Goal: Task Accomplishment & Management: Manage account settings

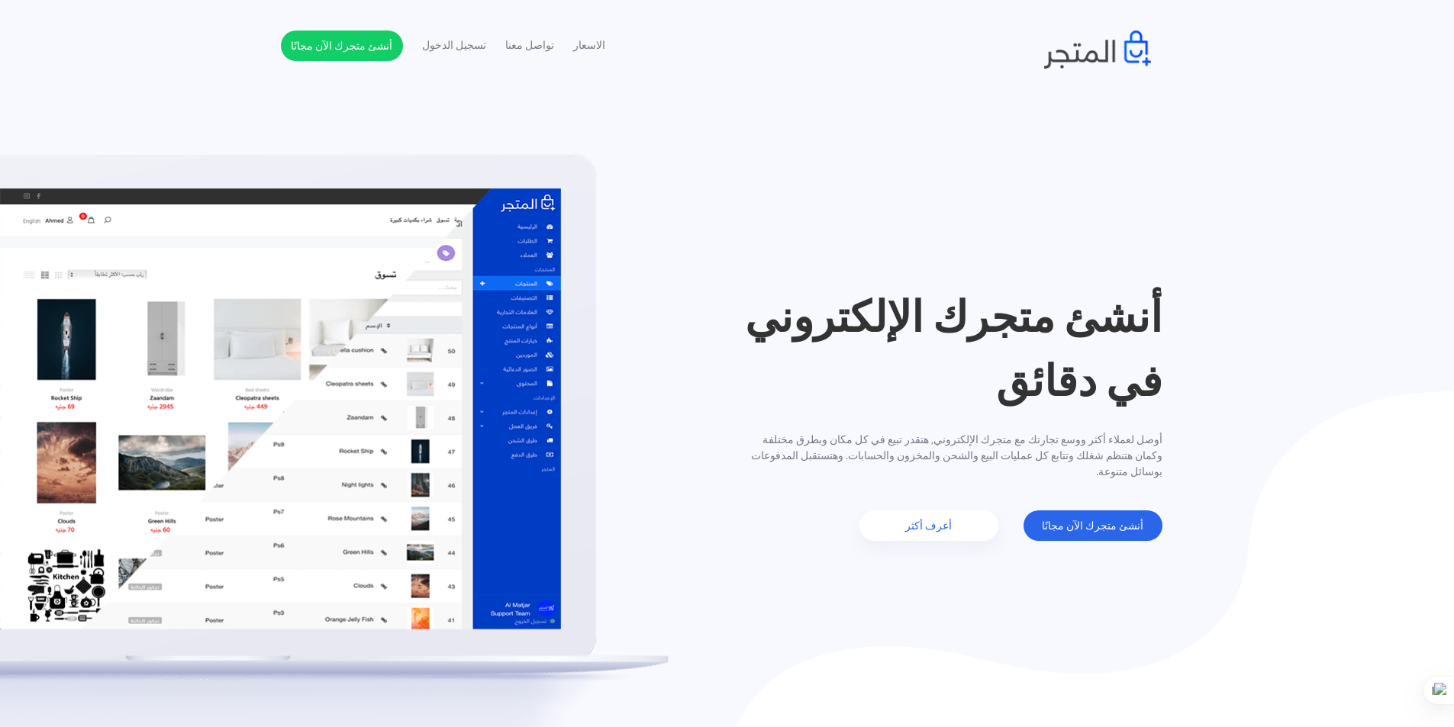
click at [451, 32] on li "تسجيل الدخول" at bounding box center [454, 42] width 64 height 23
click at [467, 52] on link "تسجيل الدخول" at bounding box center [454, 45] width 64 height 16
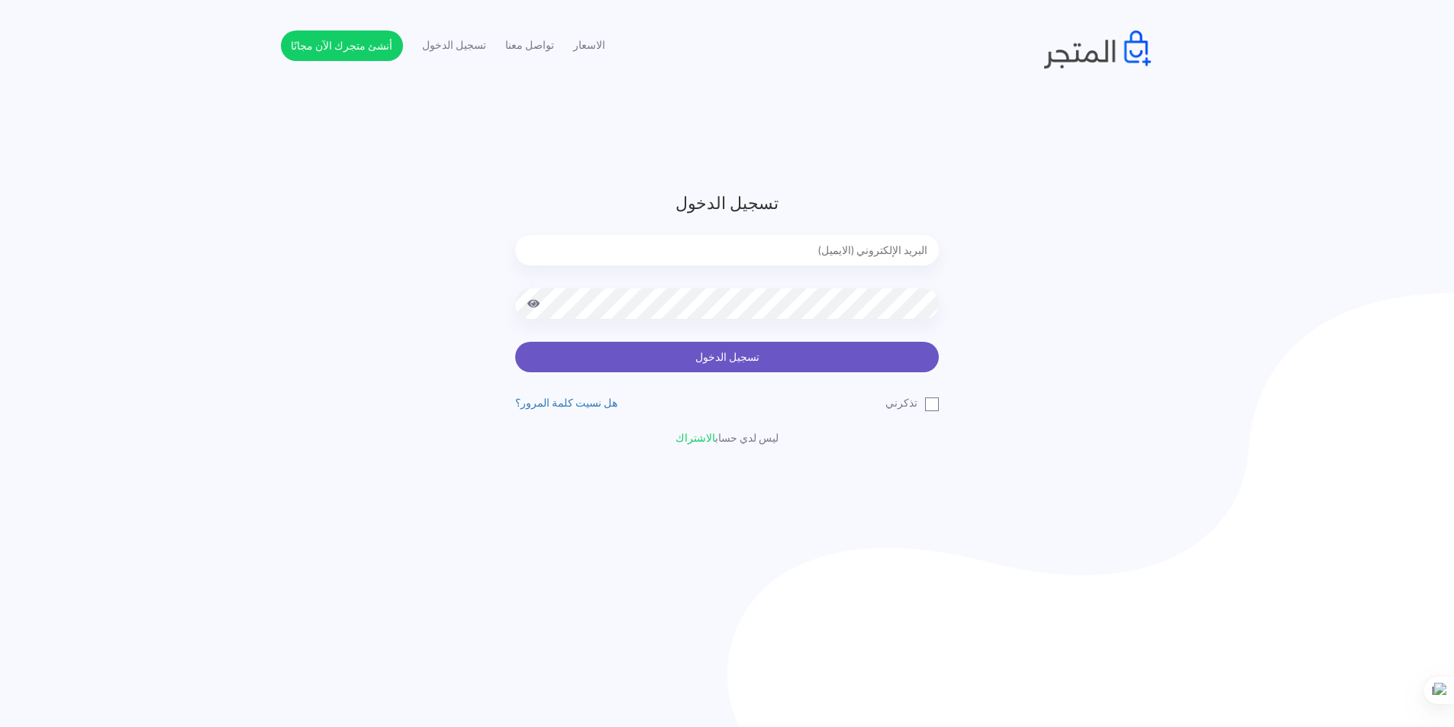
type input "xp.switch99@gmail.com"
click at [885, 354] on button "تسجيل الدخول" at bounding box center [727, 357] width 424 height 31
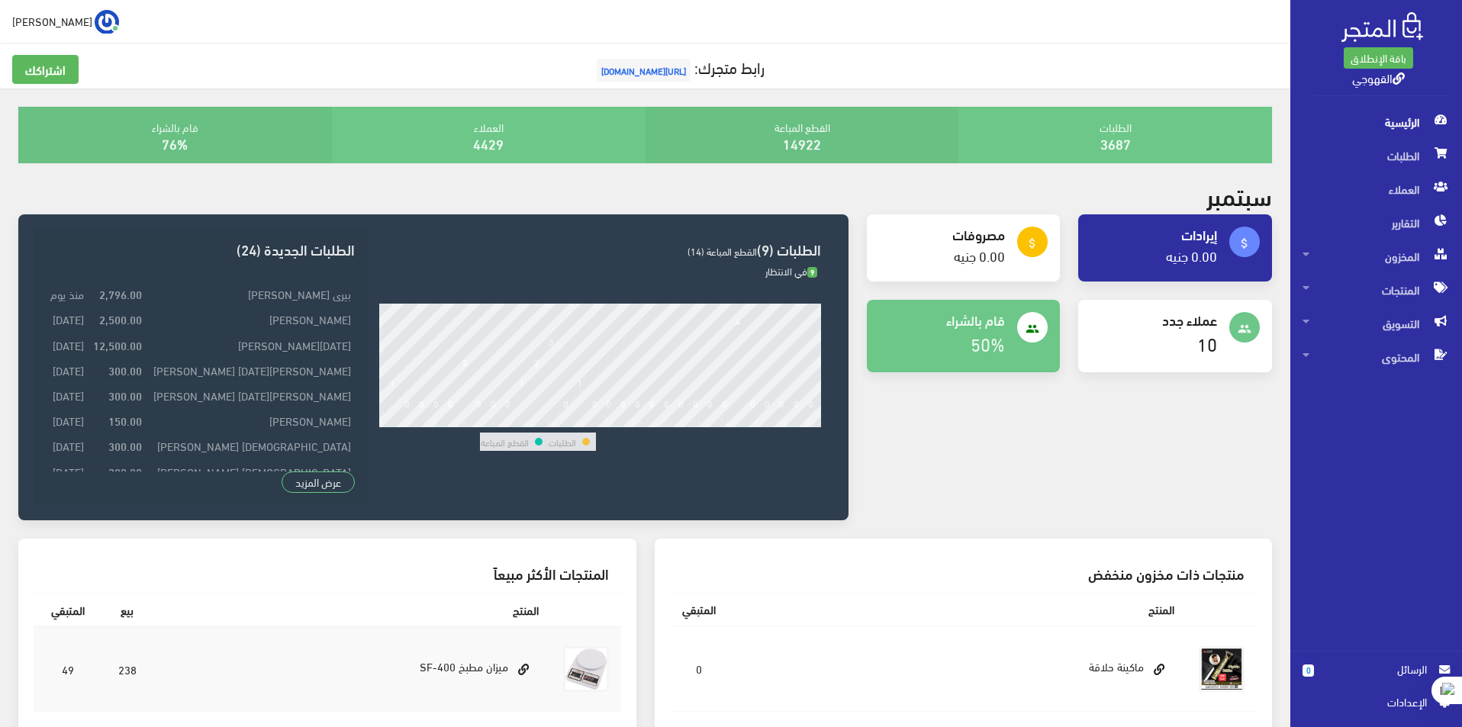
click at [733, 182] on div "سبتمبر" at bounding box center [645, 198] width 1272 height 33
click at [1252, 198] on h2 "سبتمبر" at bounding box center [1240, 195] width 66 height 27
click at [1093, 369] on div "people عملاء جدد 10" at bounding box center [1175, 336] width 194 height 73
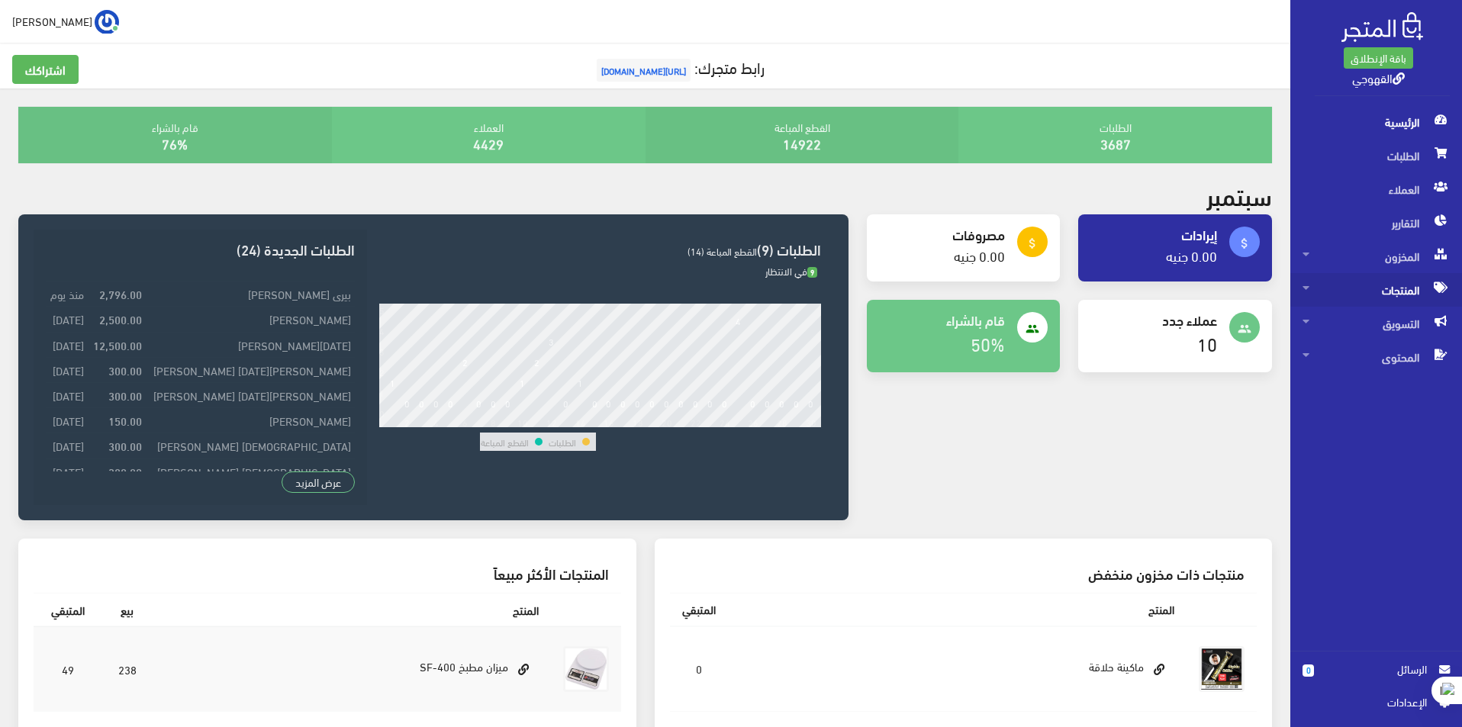
click at [1392, 282] on span "المنتجات" at bounding box center [1376, 290] width 147 height 34
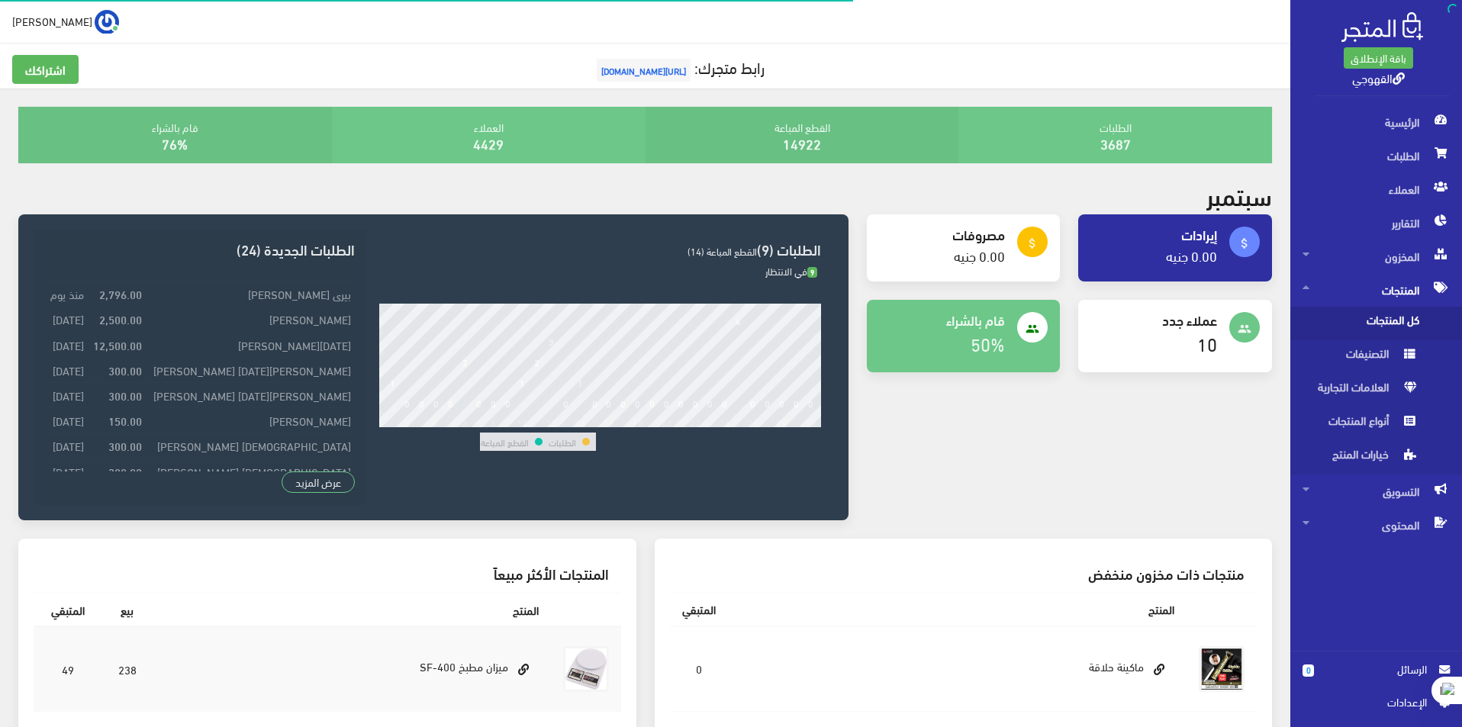
click at [1371, 313] on span "كل المنتجات" at bounding box center [1361, 324] width 116 height 34
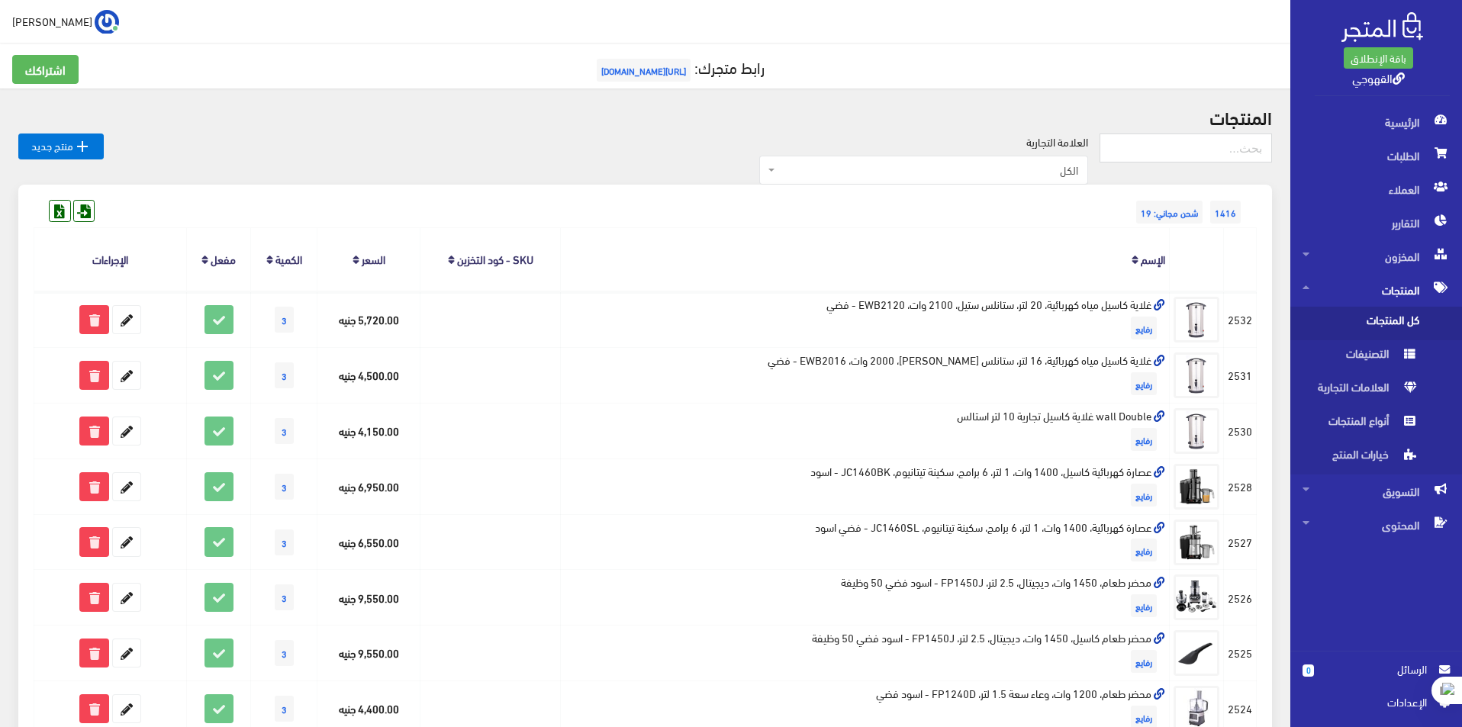
click at [828, 174] on span "الكل" at bounding box center [929, 170] width 300 height 15
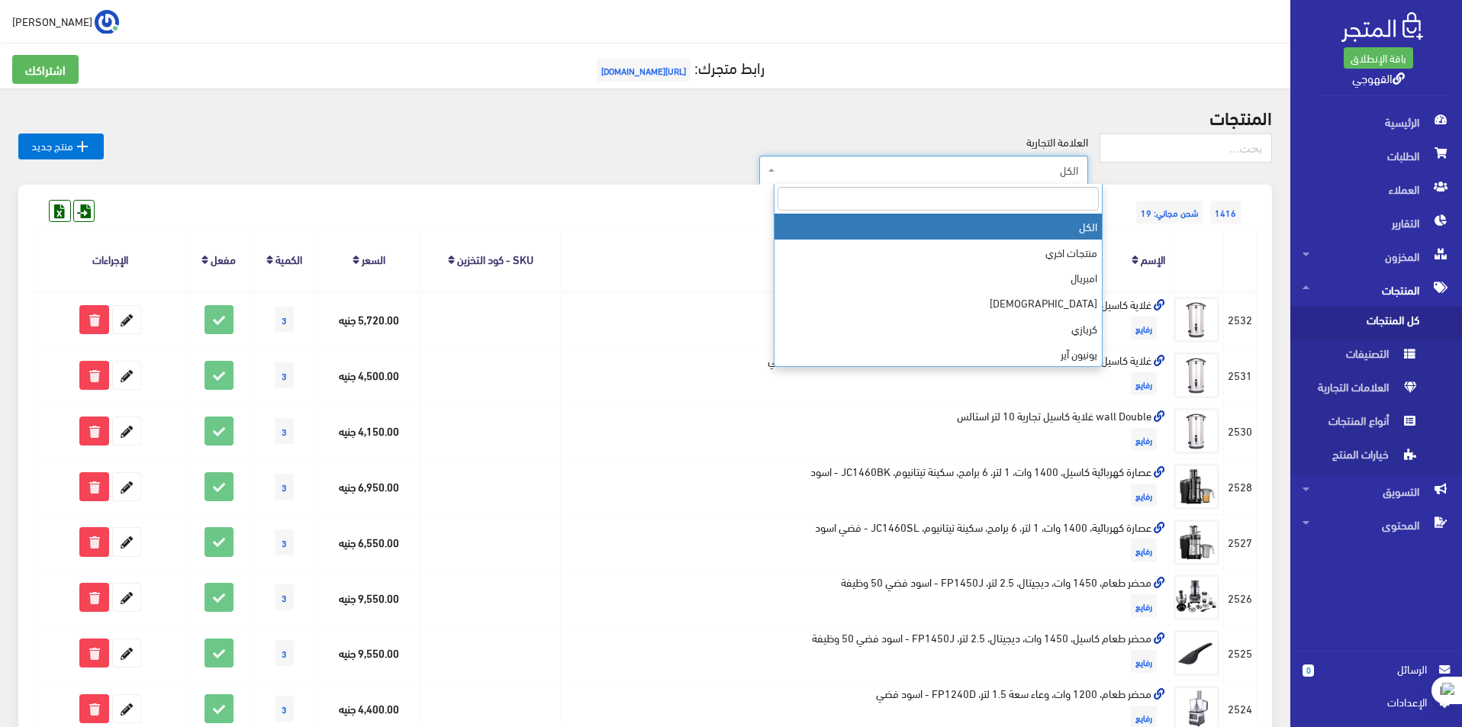
type input "b"
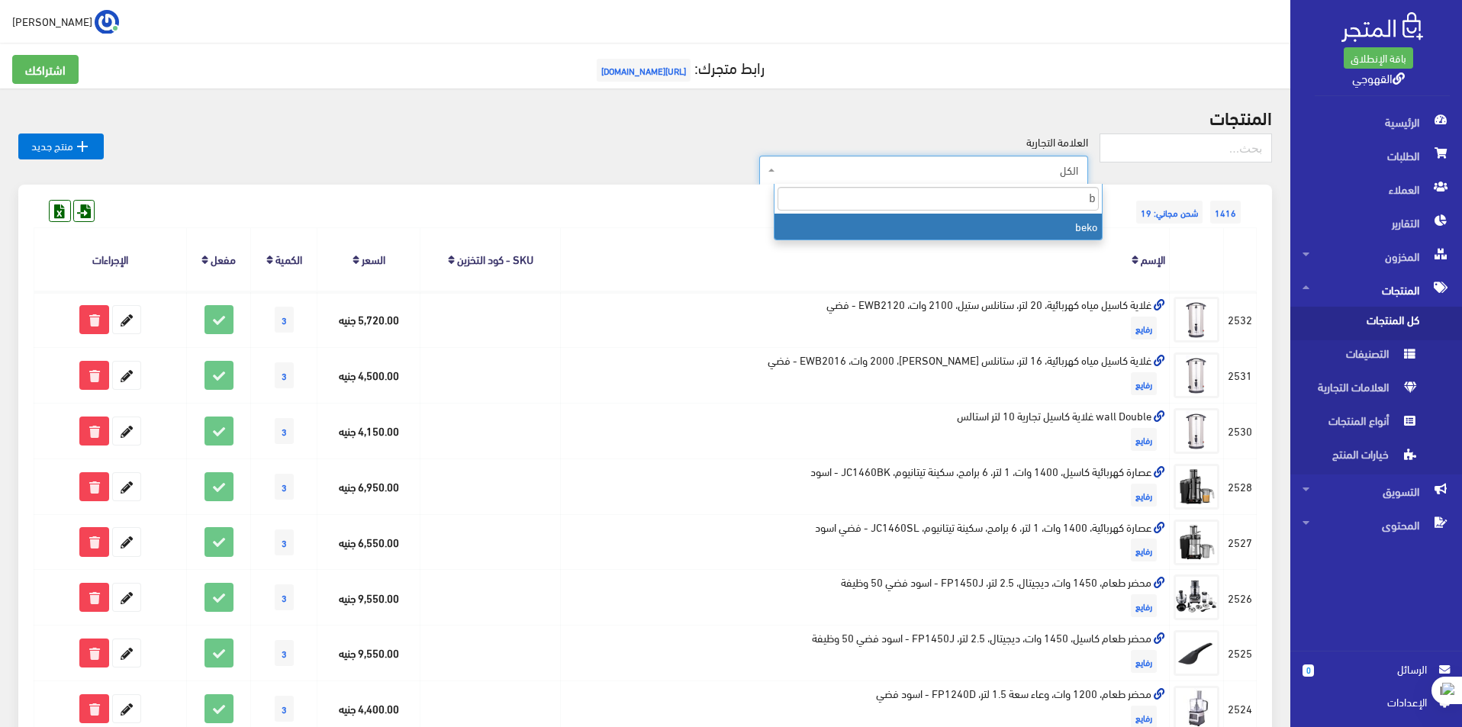
select select "https://account.almatjar.store/products?brand=111"
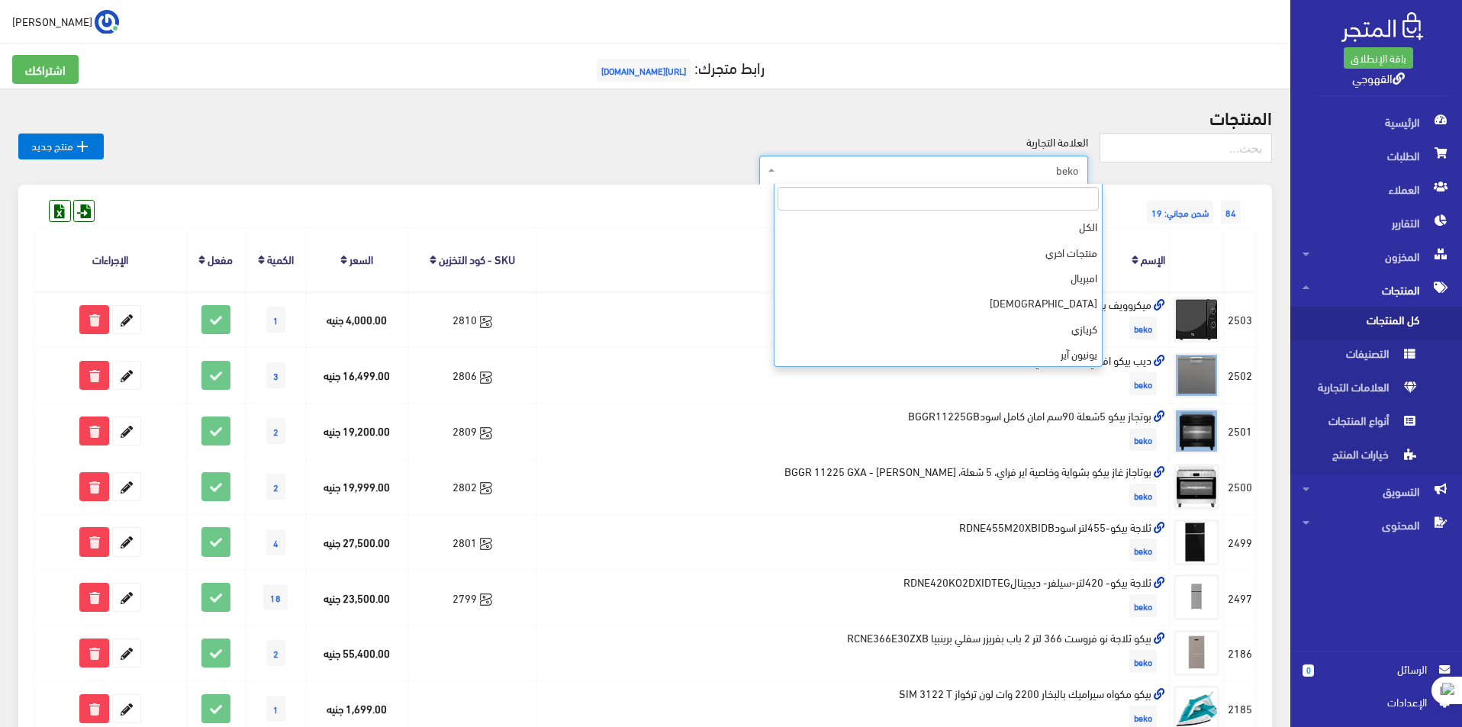
click at [805, 169] on span "beko" at bounding box center [929, 170] width 300 height 15
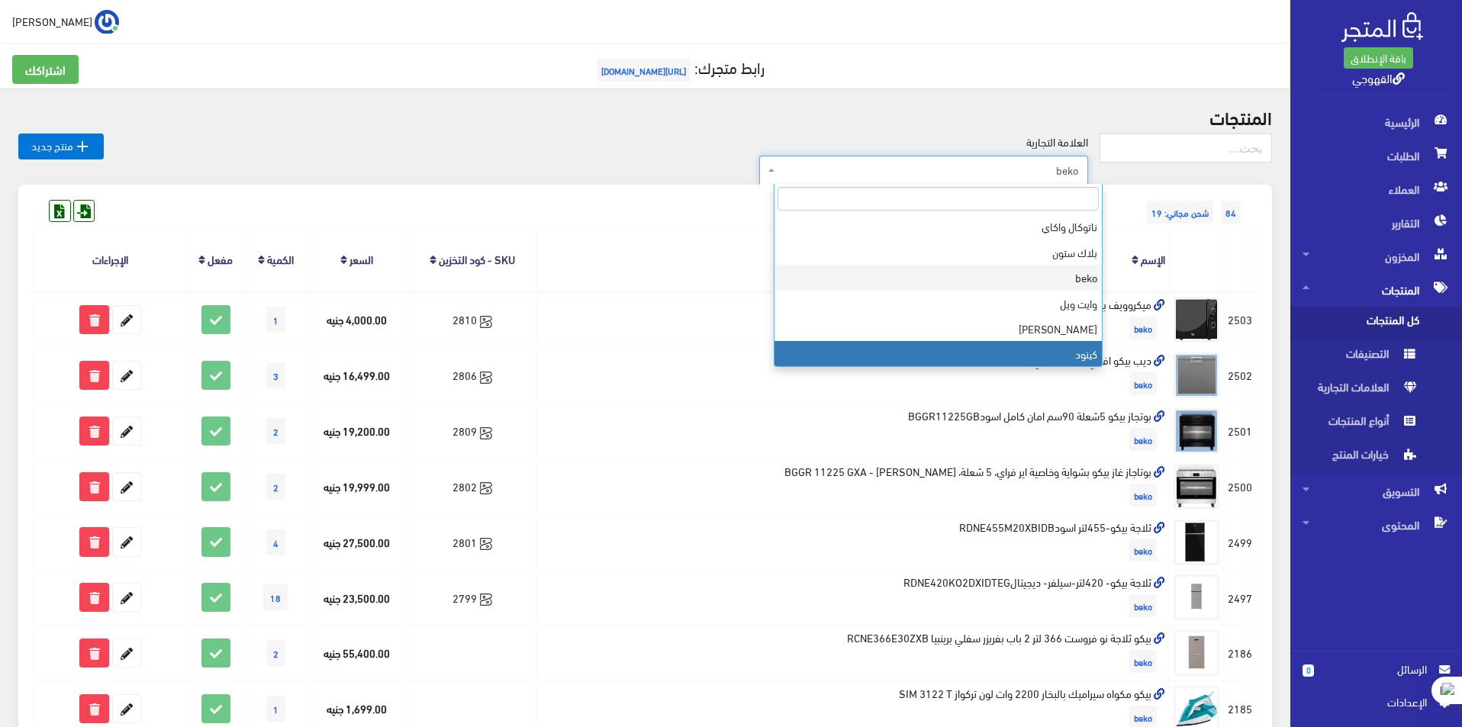
click at [509, 158] on div "العلامة التجارية الكل منتجات اخري امبريال فريش كريازي يونيون آير تورنيدو شارب L…" at bounding box center [602, 160] width 996 height 52
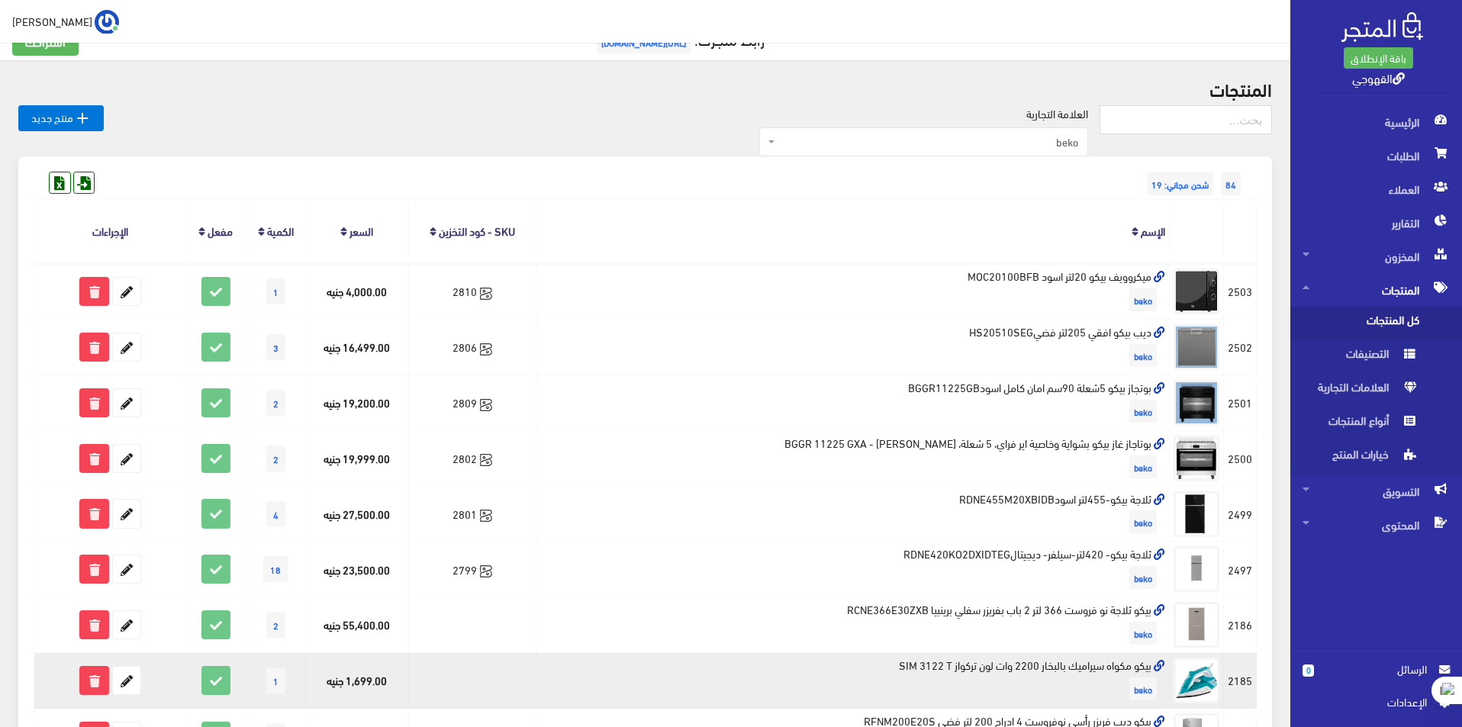
scroll to position [76, 0]
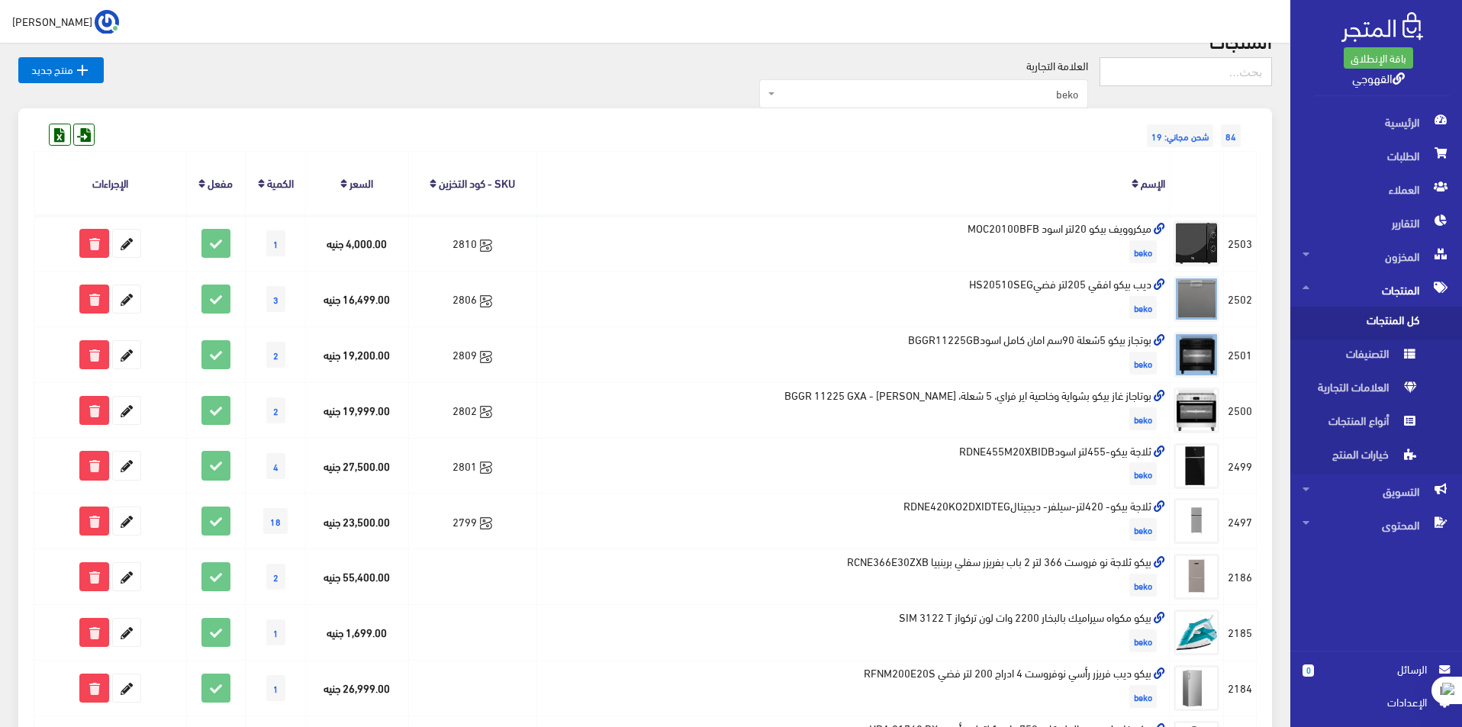
click at [1165, 73] on input "text" at bounding box center [1186, 71] width 172 height 29
click at [878, 106] on span "beko" at bounding box center [923, 93] width 329 height 29
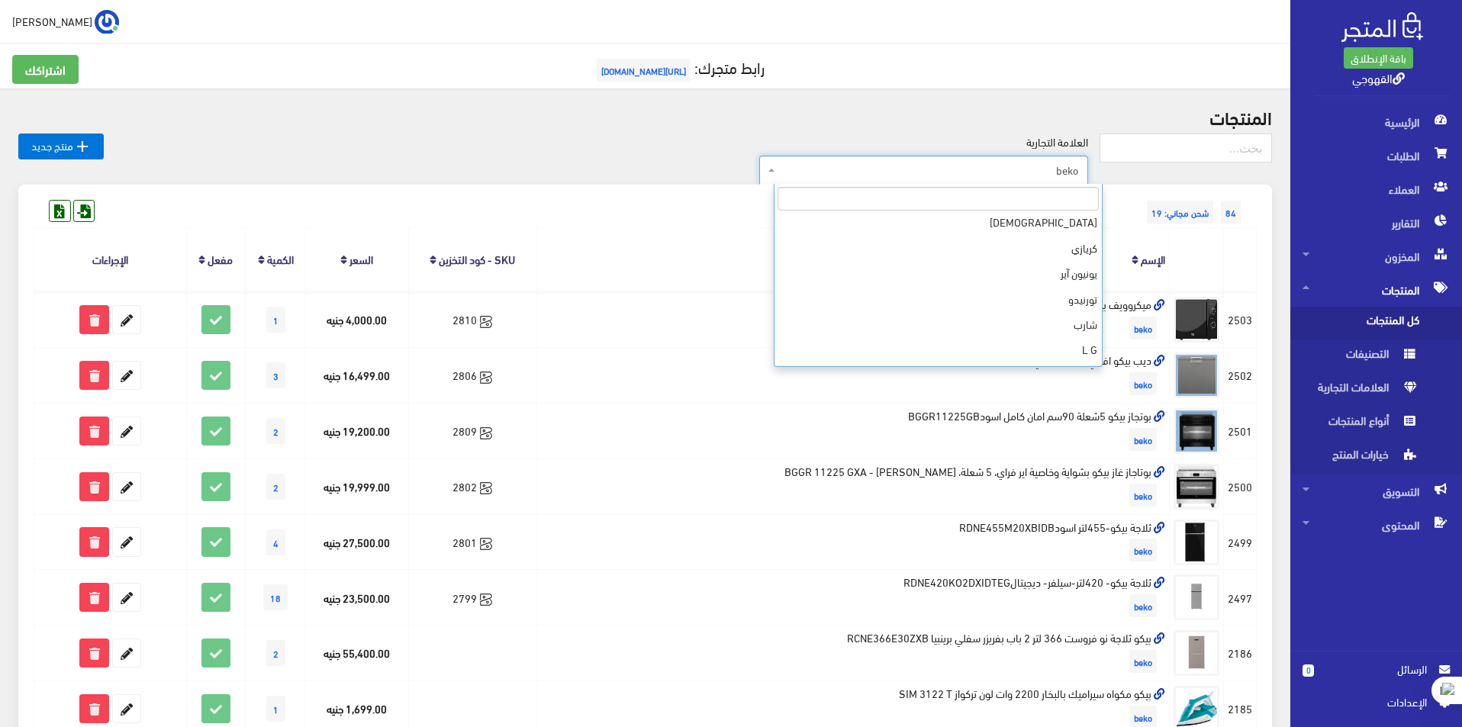
scroll to position [153, 0]
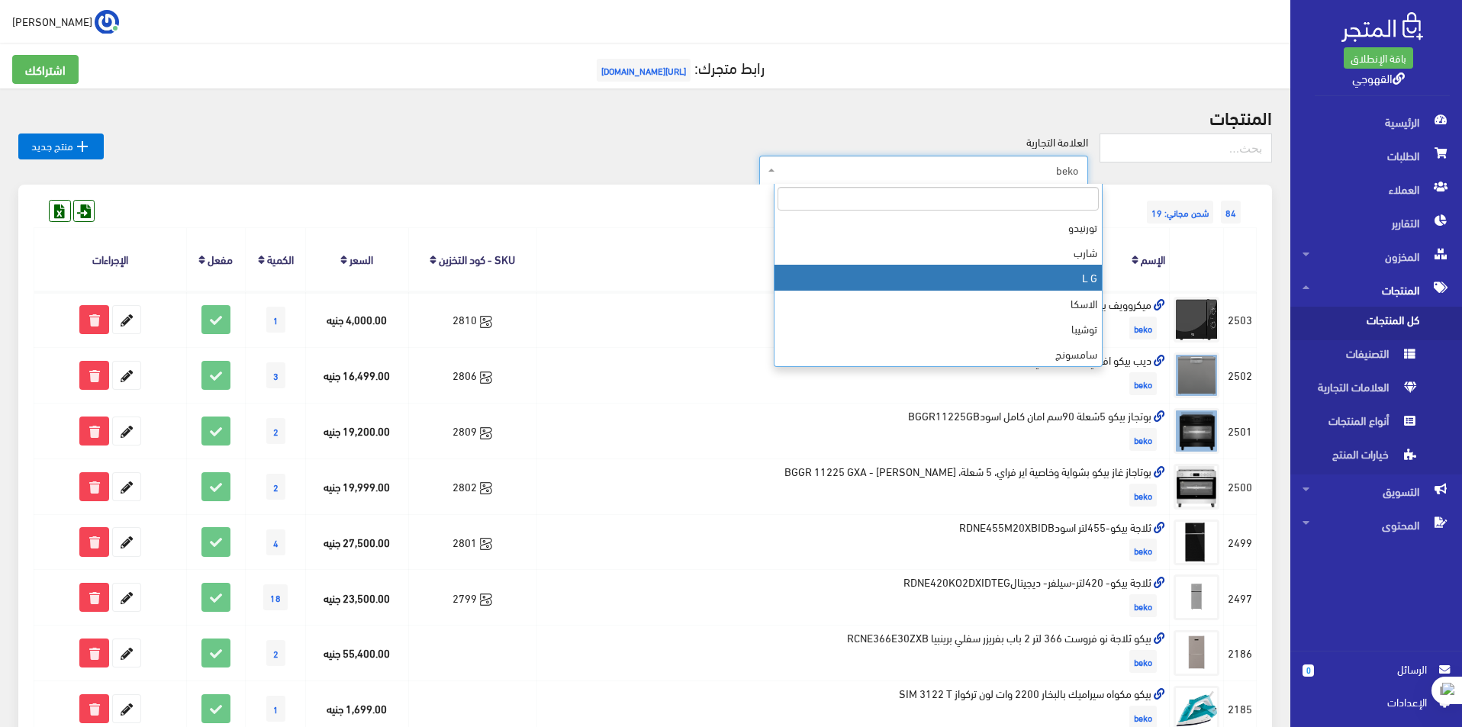
select select "[URL][DOMAIN_NAME]"
